Goal: Transaction & Acquisition: Purchase product/service

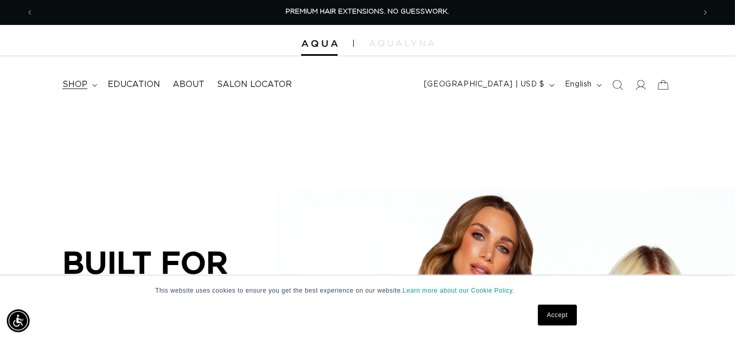
click at [78, 87] on span "shop" at bounding box center [74, 84] width 25 height 11
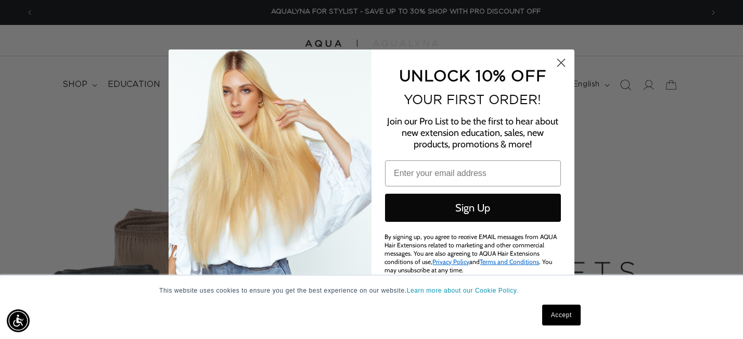
scroll to position [0, 1320]
click at [568, 59] on circle "Close dialog" at bounding box center [561, 62] width 17 height 17
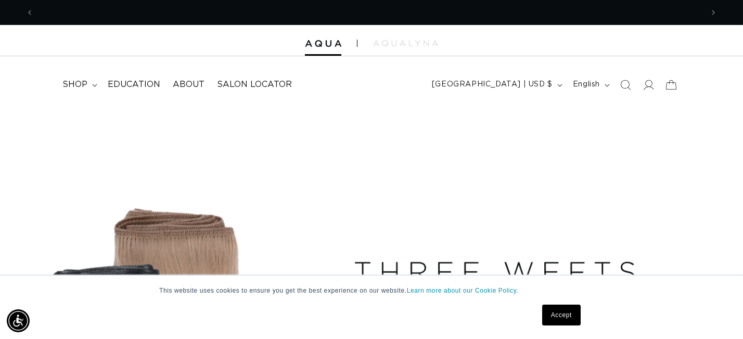
scroll to position [0, 0]
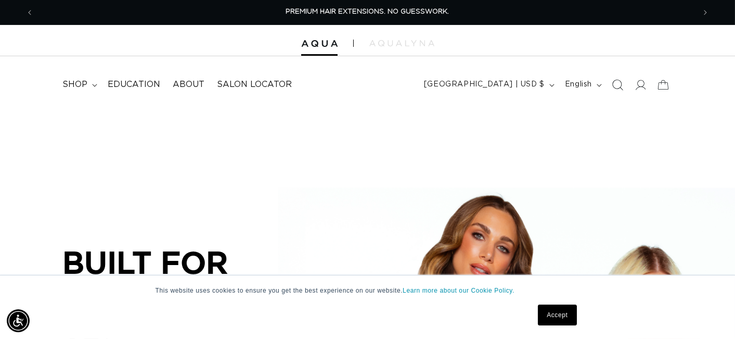
click at [613, 91] on icon "Search" at bounding box center [618, 85] width 11 height 11
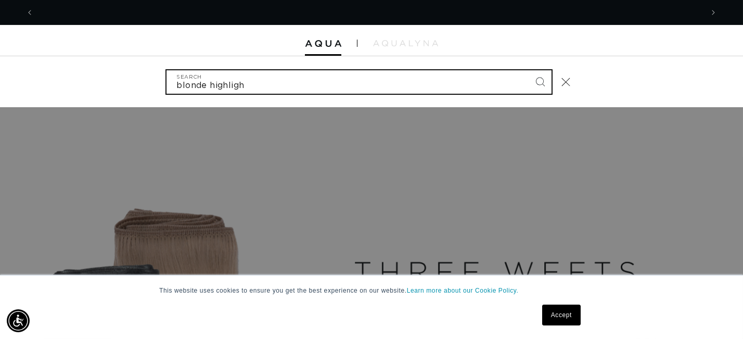
scroll to position [0, 1320]
type input "blonde highlight"
click at [529, 70] on button "Search" at bounding box center [540, 81] width 23 height 23
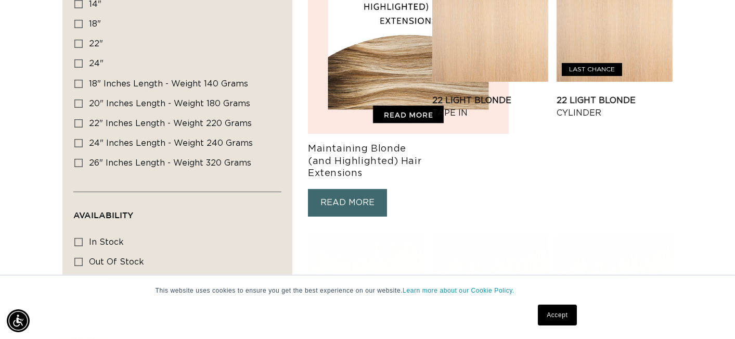
scroll to position [312, 0]
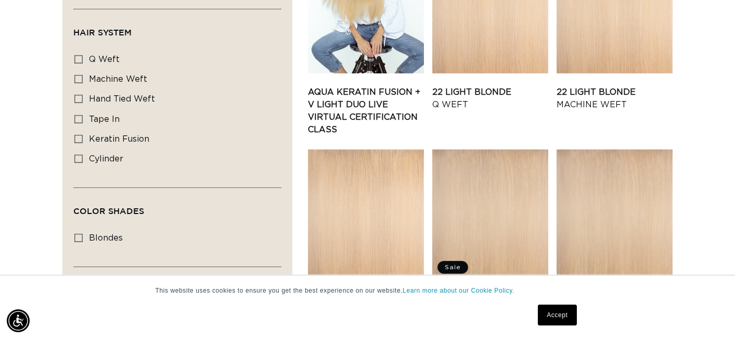
scroll to position [0, 0]
checkbox input "true"
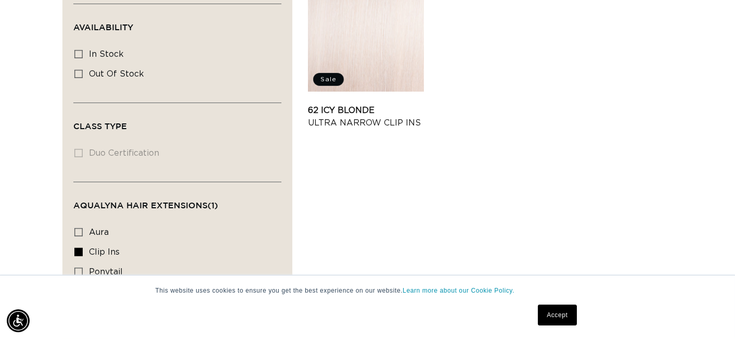
scroll to position [487, 0]
checkbox input "true"
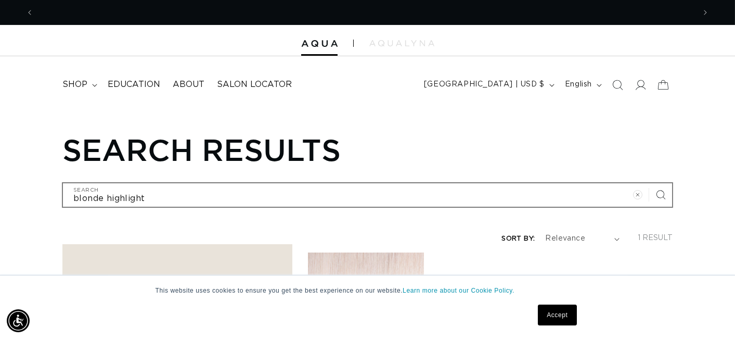
scroll to position [0, 652]
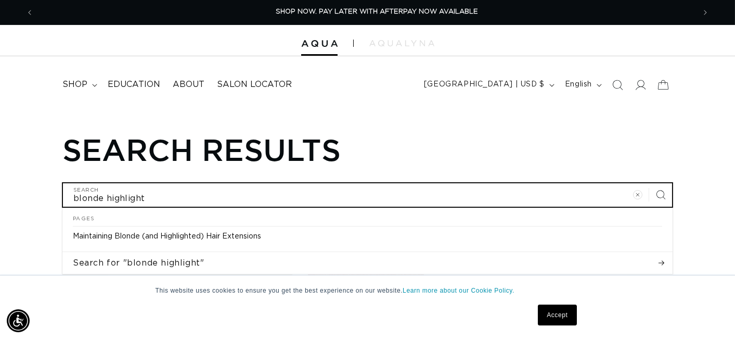
drag, startPoint x: 118, startPoint y: 247, endPoint x: 261, endPoint y: 244, distance: 143.7
click at [261, 207] on input "blonde highlight" at bounding box center [367, 194] width 609 height 23
type input "blonde"
click button "Search for "blonde highlight"" at bounding box center [367, 263] width 610 height 22
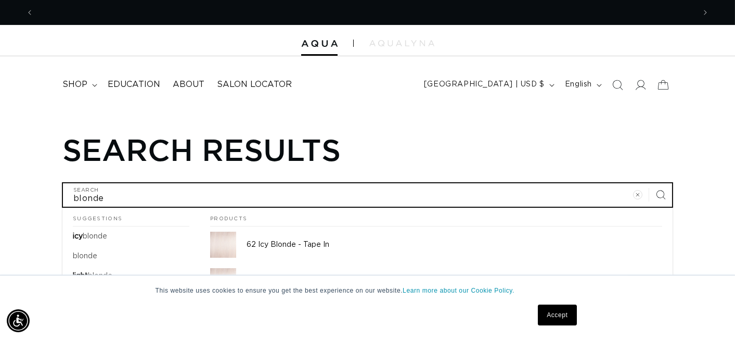
scroll to position [0, 1304]
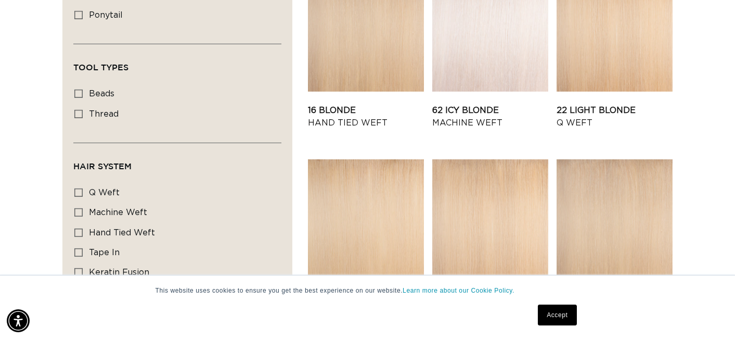
scroll to position [885, 0]
checkbox input "true"
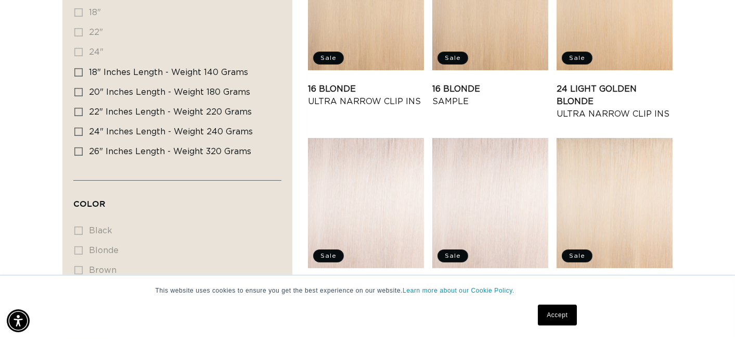
scroll to position [0, 1304]
click at [648, 83] on link "24 Light Golden Blonde Ultra Narrow Clip Ins" at bounding box center [615, 101] width 116 height 37
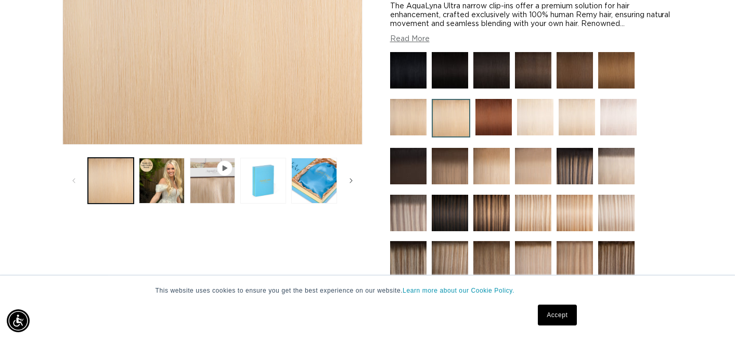
scroll to position [364, 0]
